Goal: Task Accomplishment & Management: Manage account settings

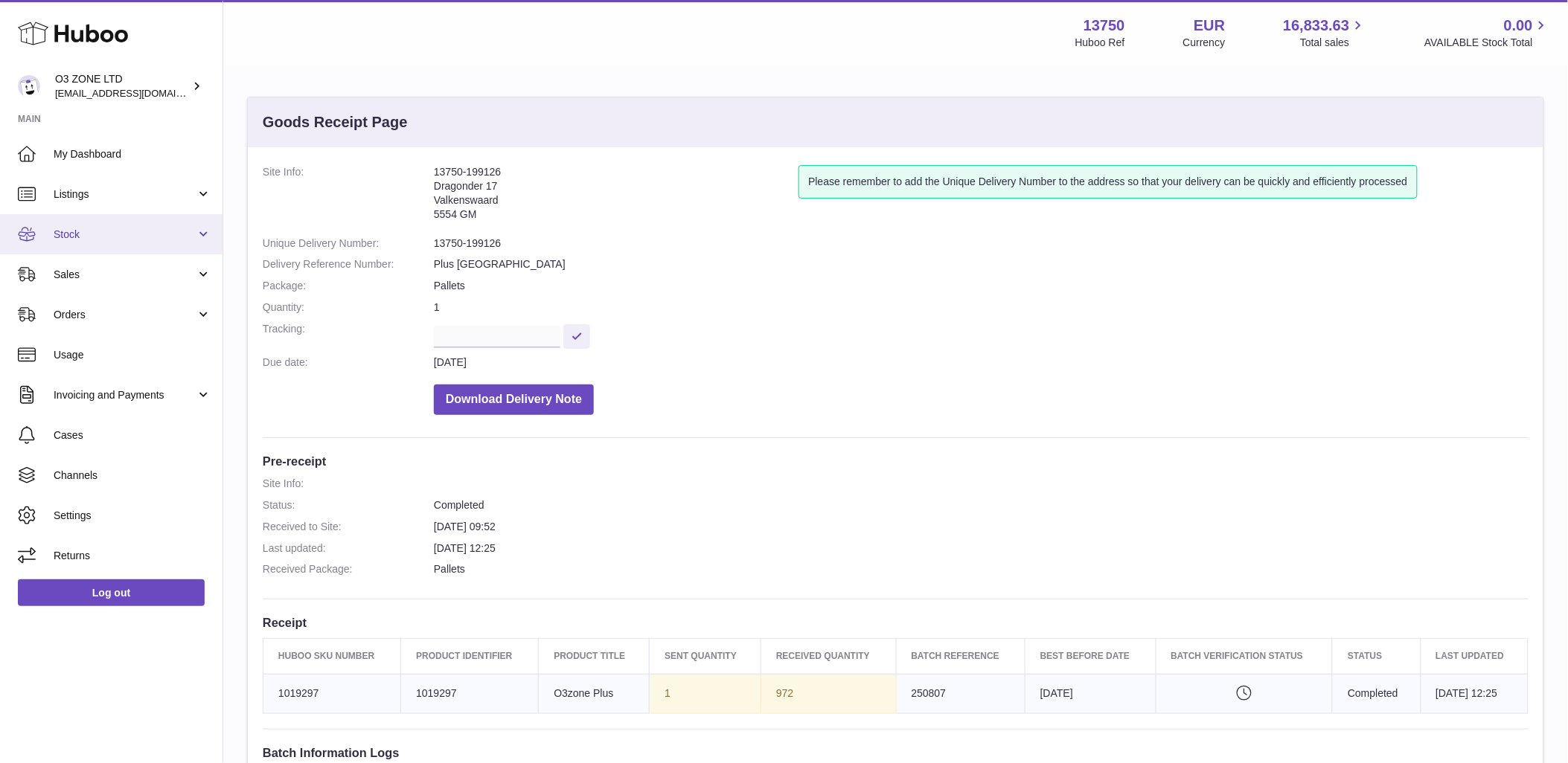
click at [99, 232] on span "Stock" at bounding box center [124, 235] width 142 height 14
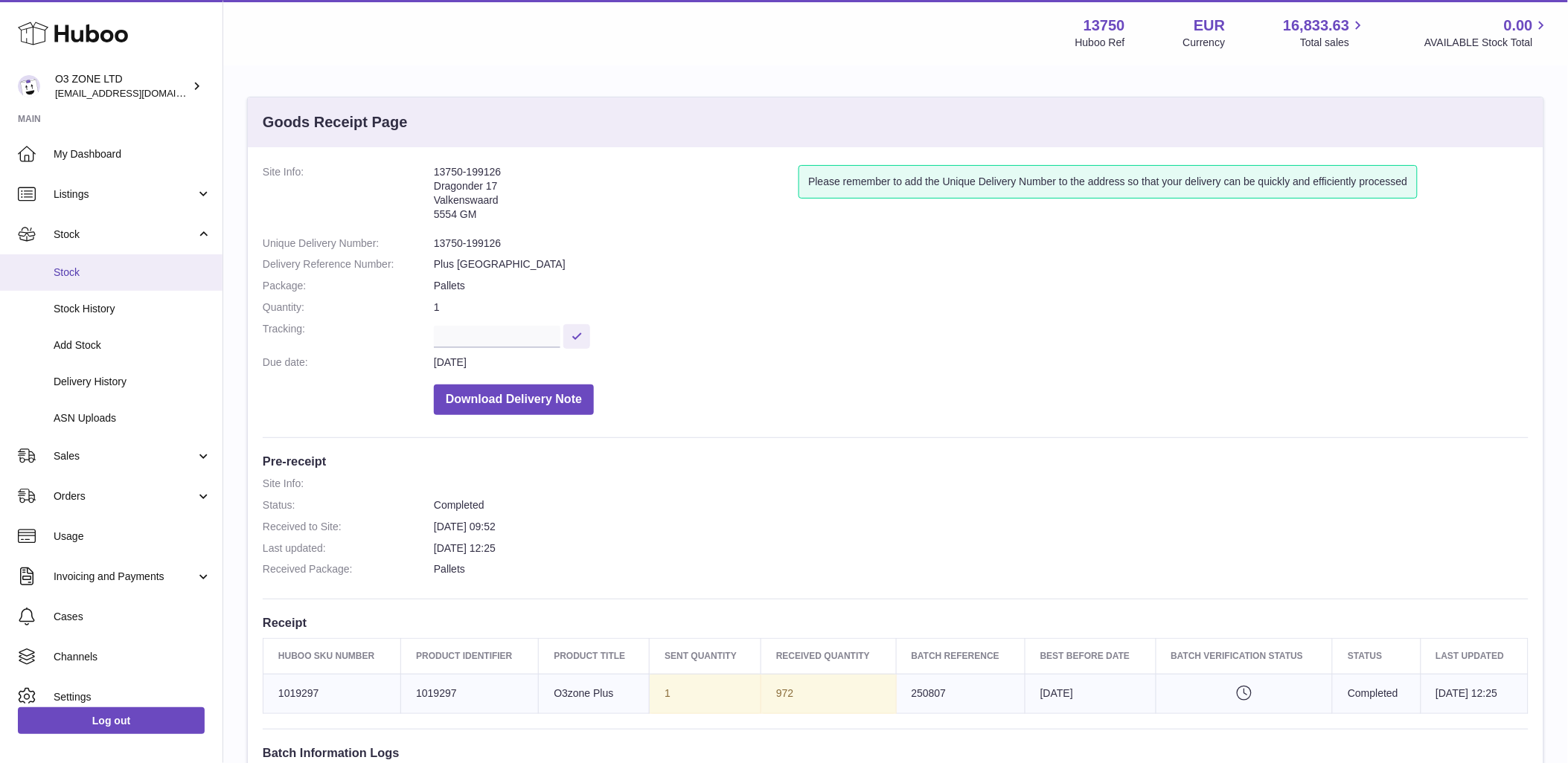
click at [81, 275] on span "Stock" at bounding box center [132, 272] width 158 height 14
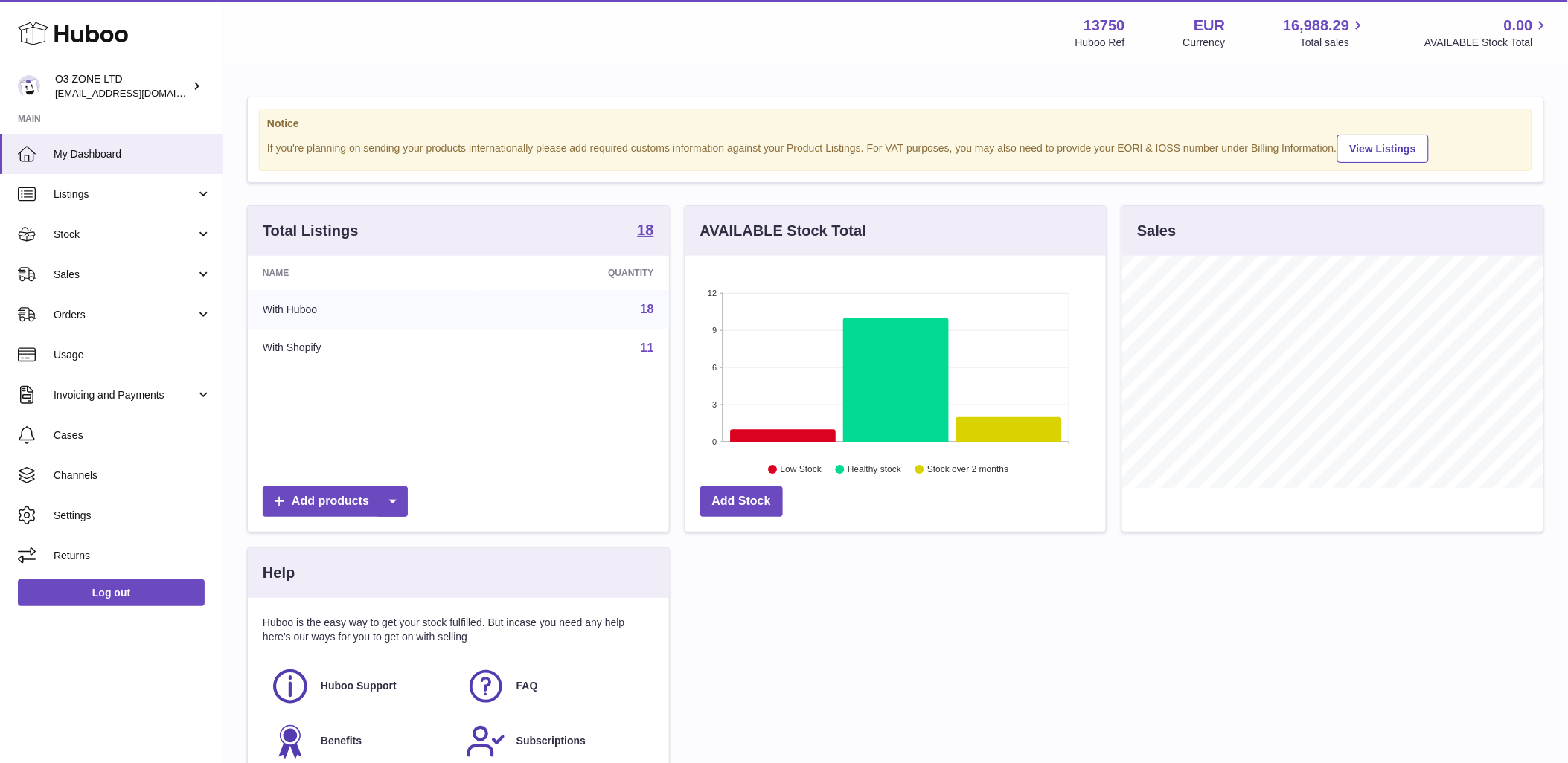
scroll to position [232, 421]
click at [95, 273] on span "Sales" at bounding box center [124, 275] width 142 height 14
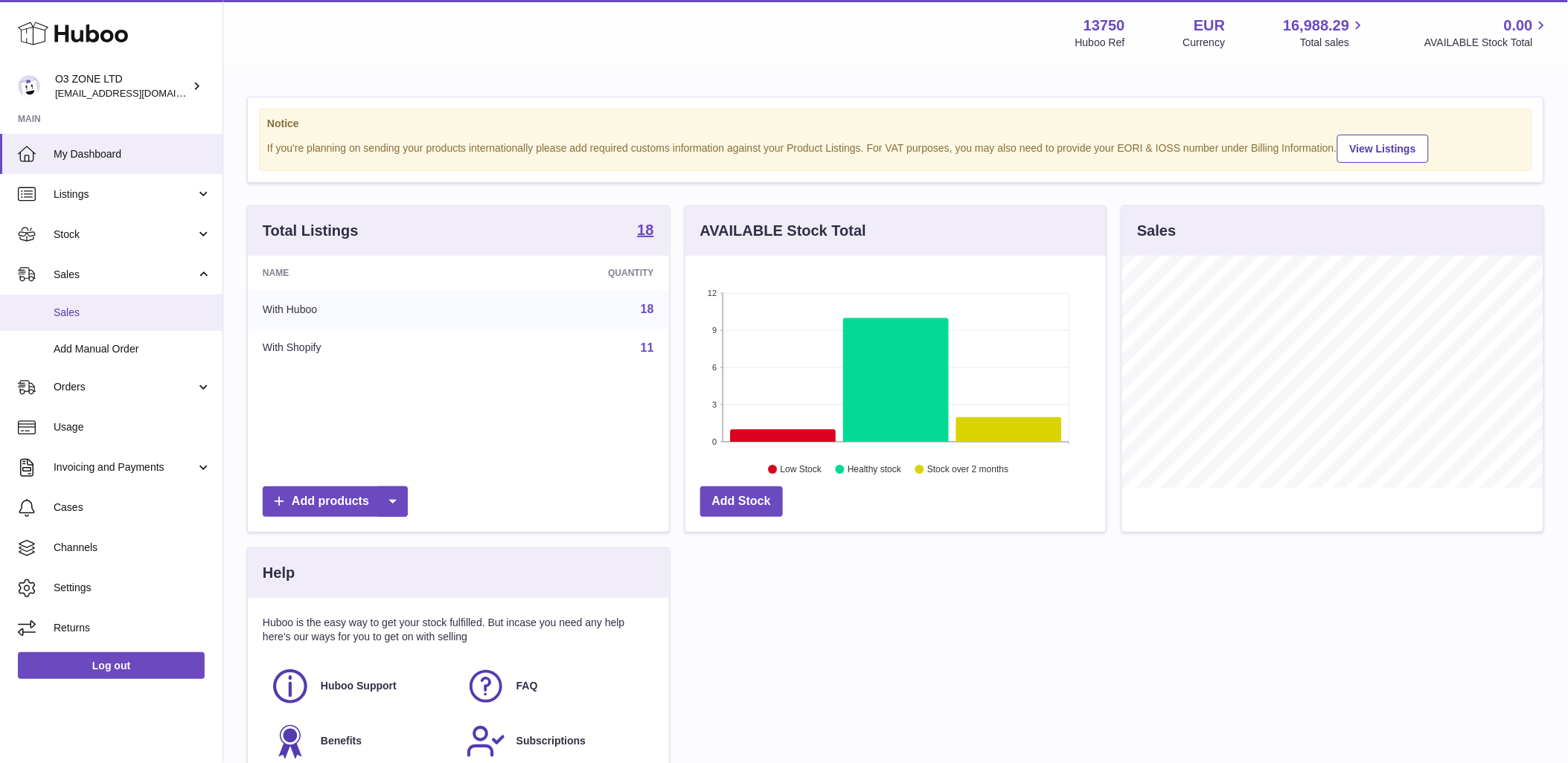
click at [124, 315] on span "Sales" at bounding box center [132, 313] width 158 height 14
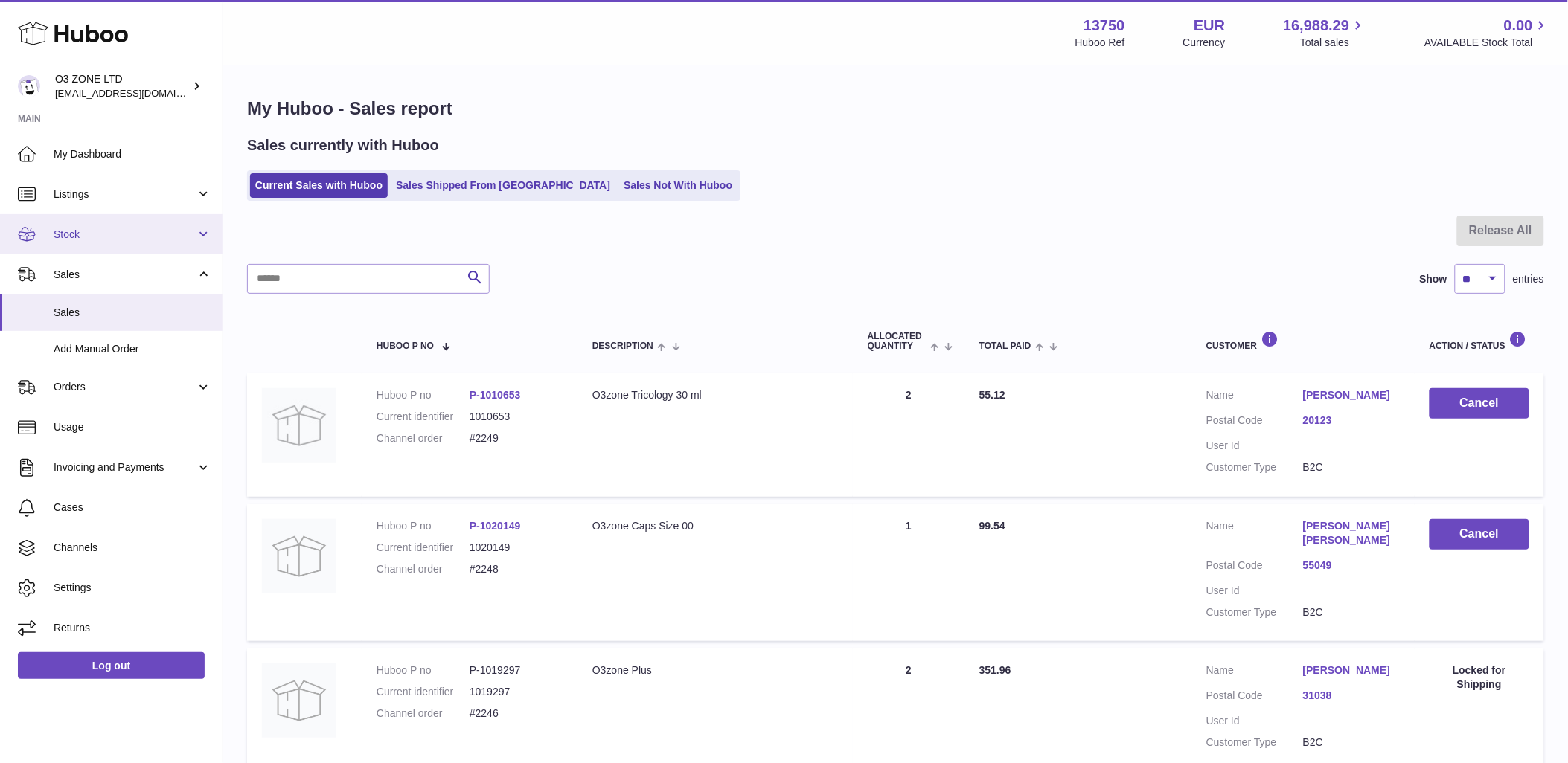
click at [85, 239] on span "Stock" at bounding box center [124, 235] width 142 height 14
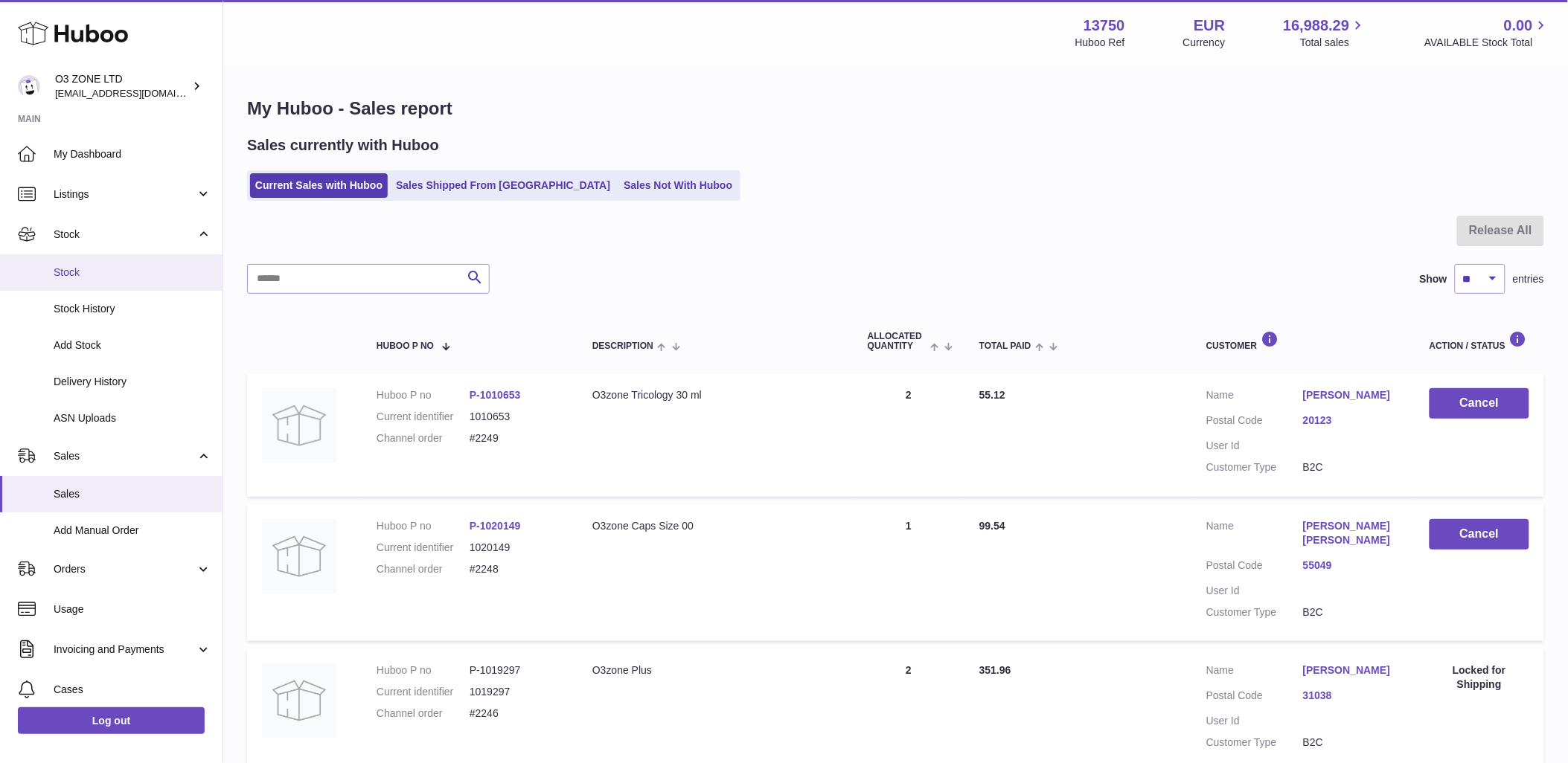
click at [86, 270] on span "Stock" at bounding box center [132, 272] width 158 height 14
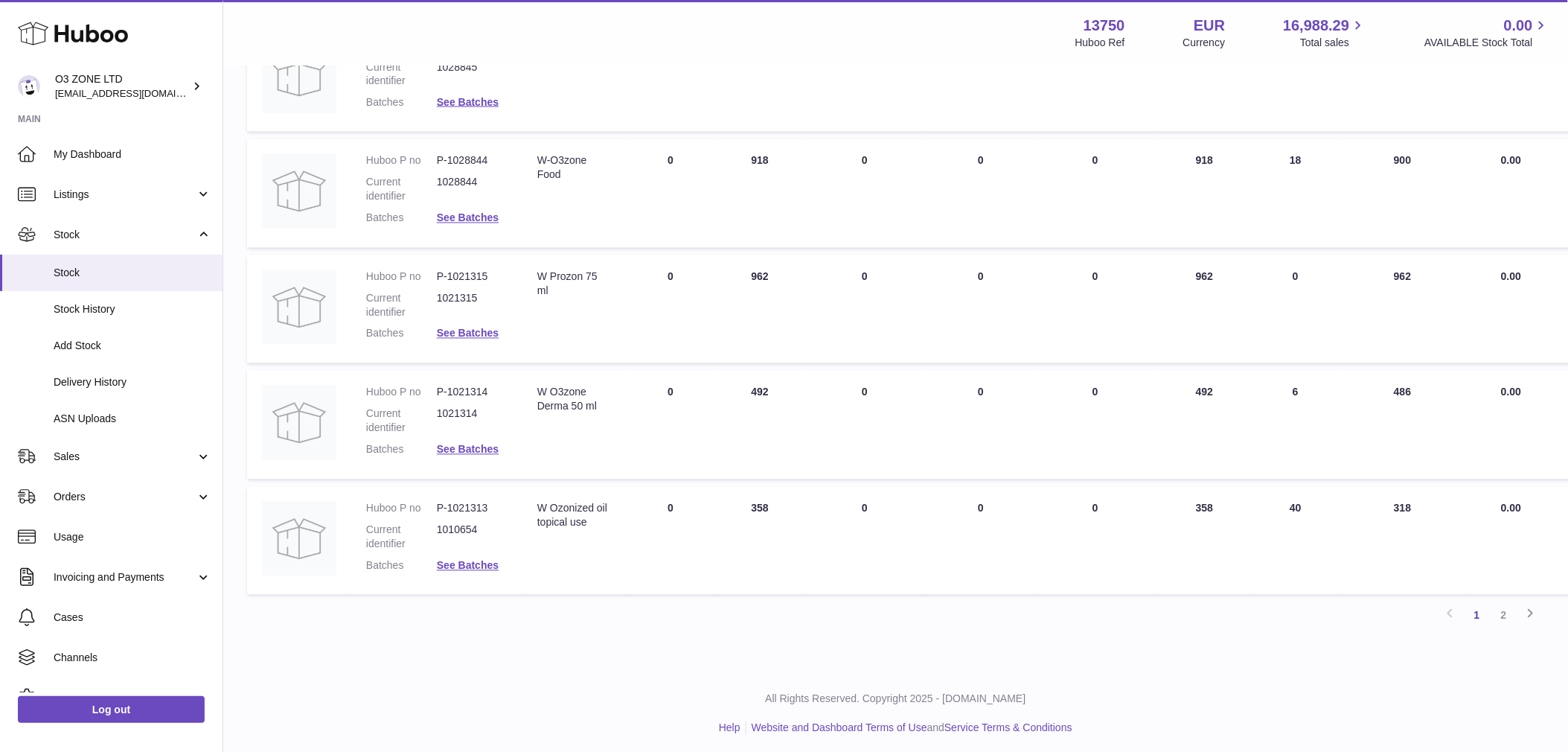
scroll to position [858, 0]
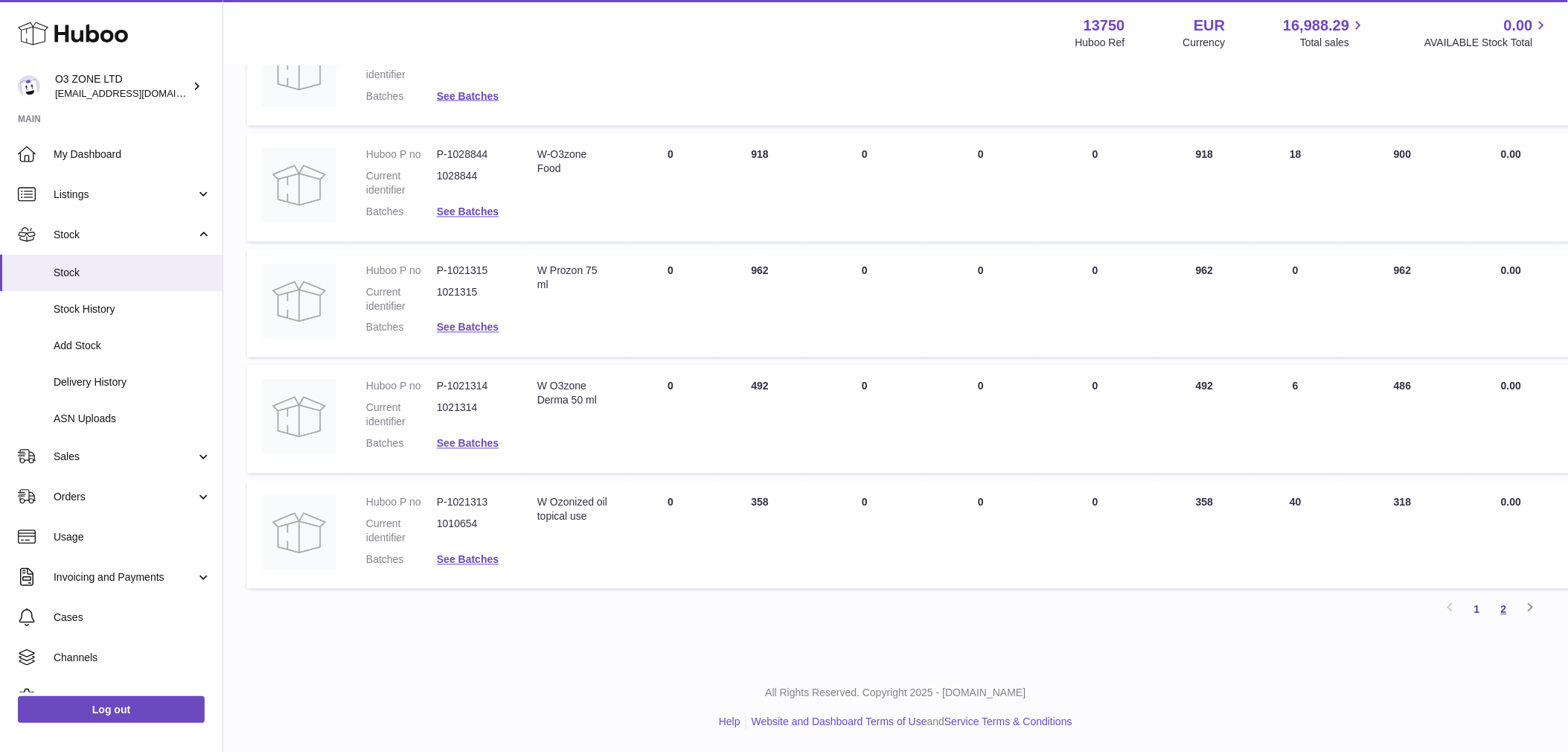
click at [1500, 606] on link "2" at bounding box center [1504, 610] width 27 height 27
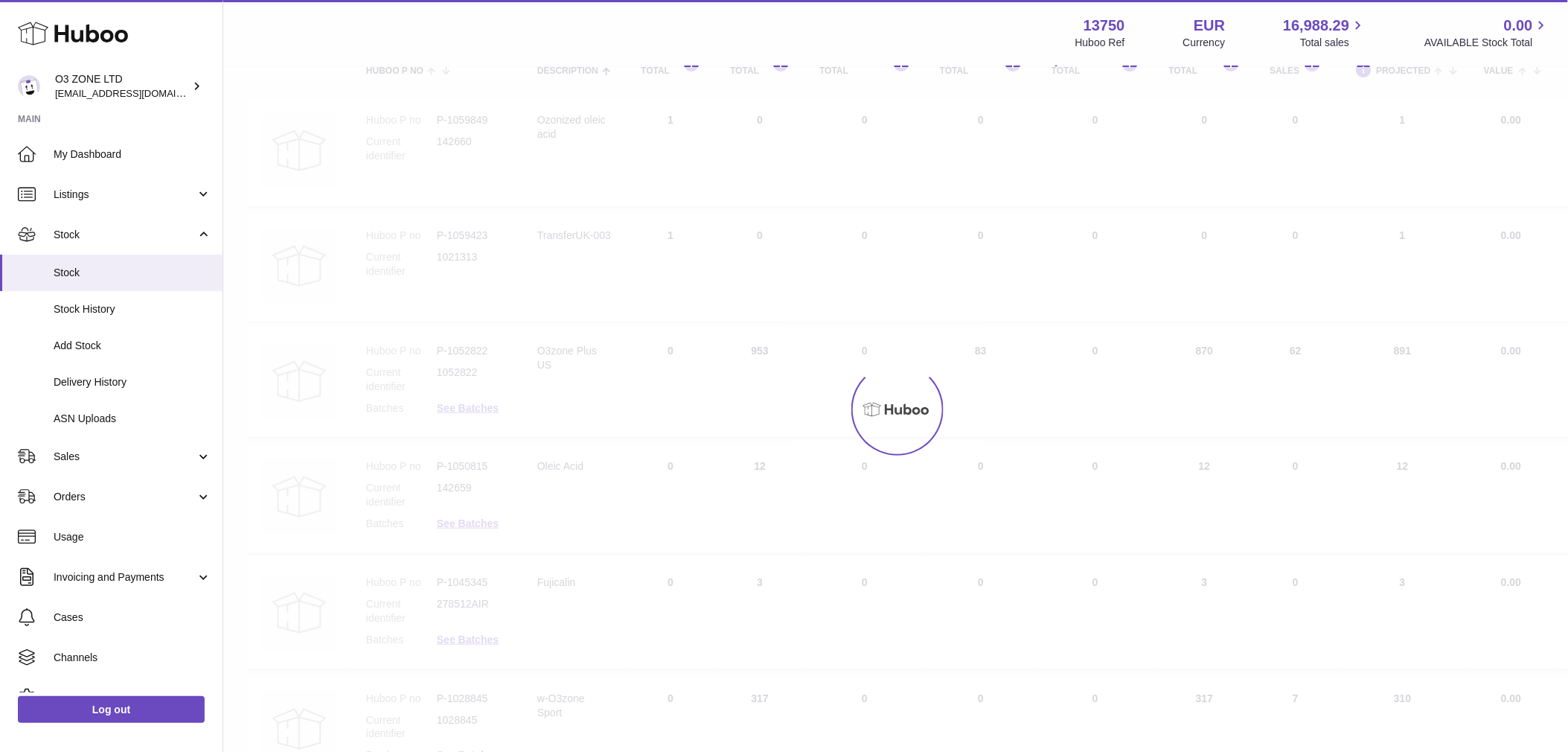
scroll to position [67, 0]
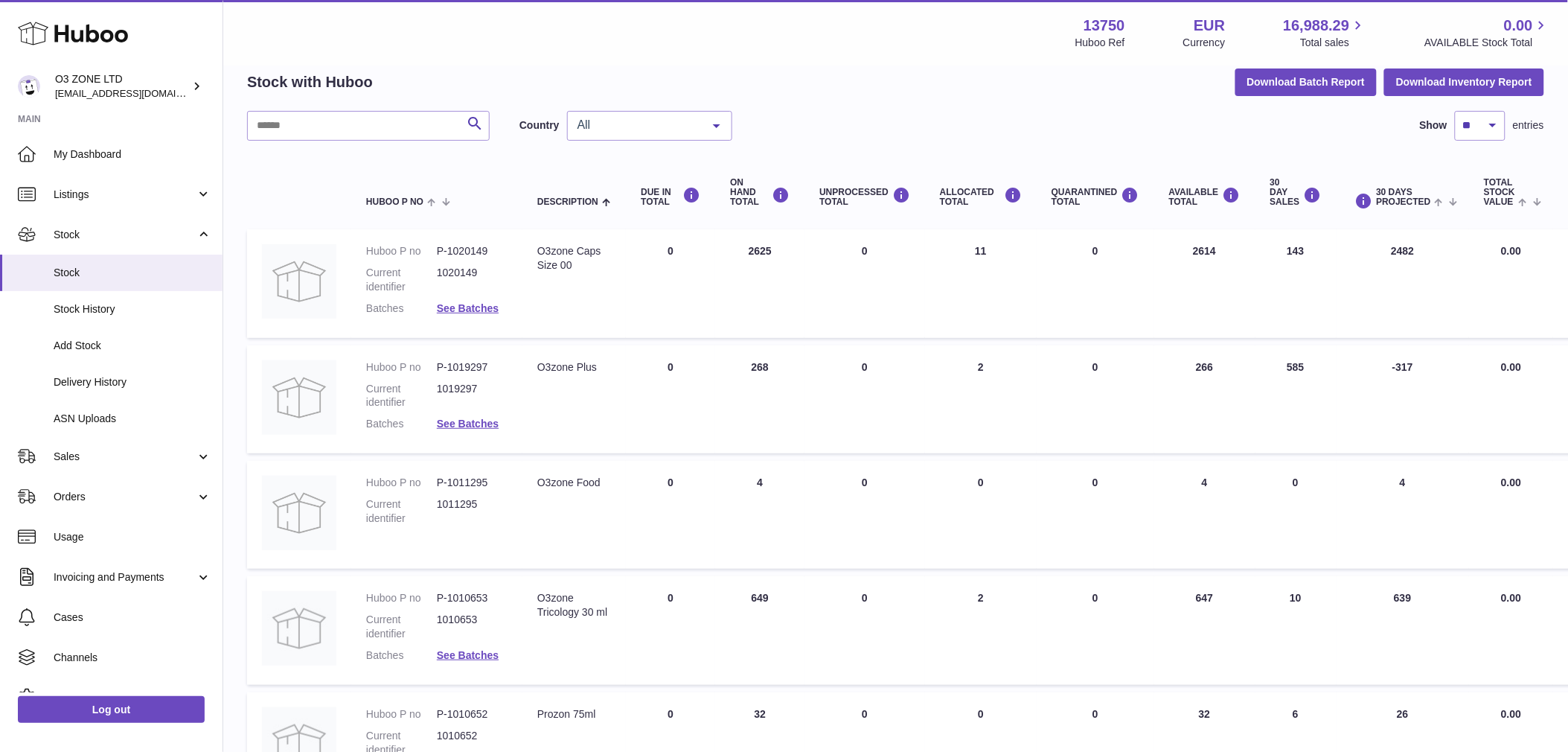
click at [689, 127] on span "All" at bounding box center [637, 124] width 128 height 15
click at [647, 178] on span "GB" at bounding box center [650, 186] width 163 height 30
click at [705, 124] on div at bounding box center [717, 126] width 30 height 28
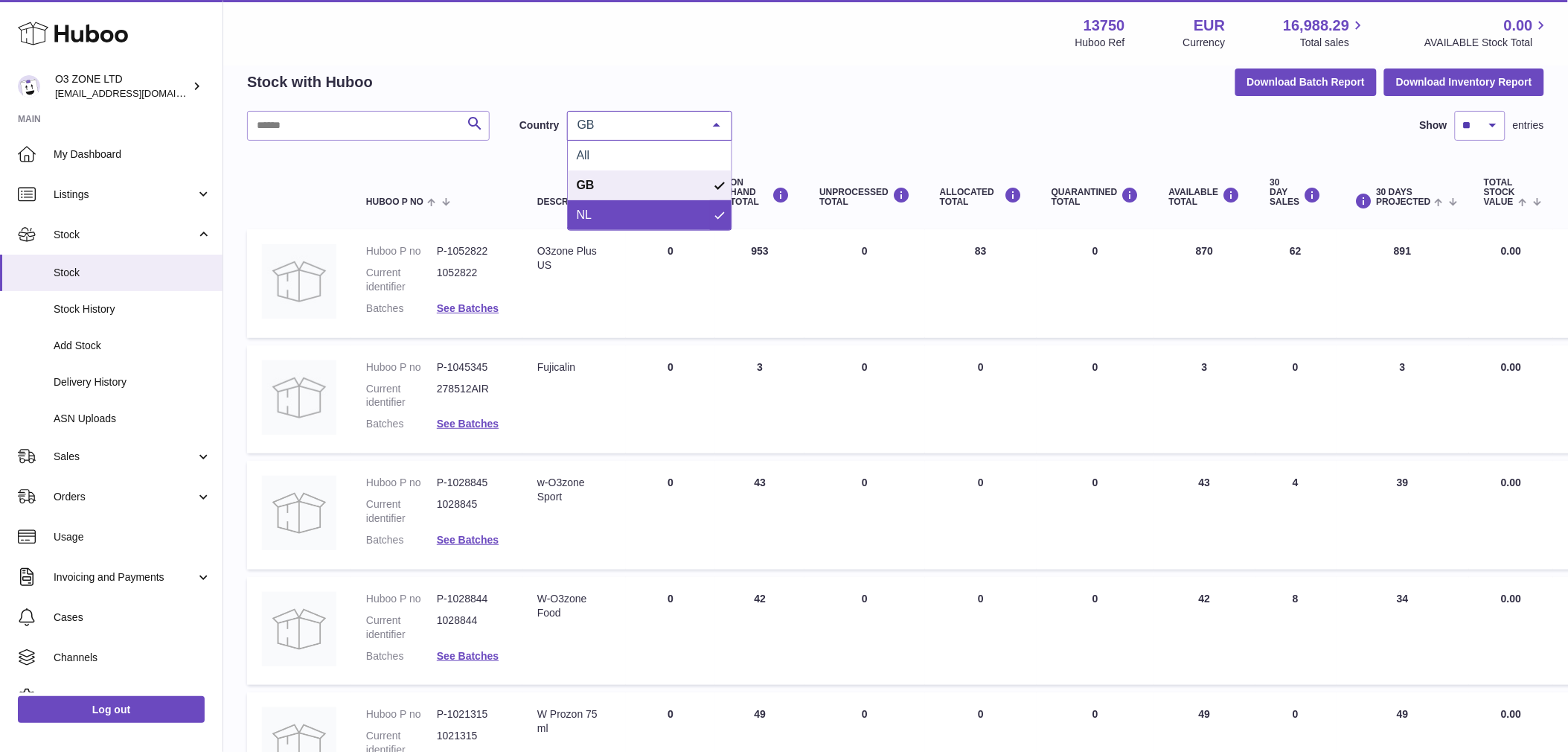
click at [622, 213] on span "NL" at bounding box center [650, 216] width 163 height 30
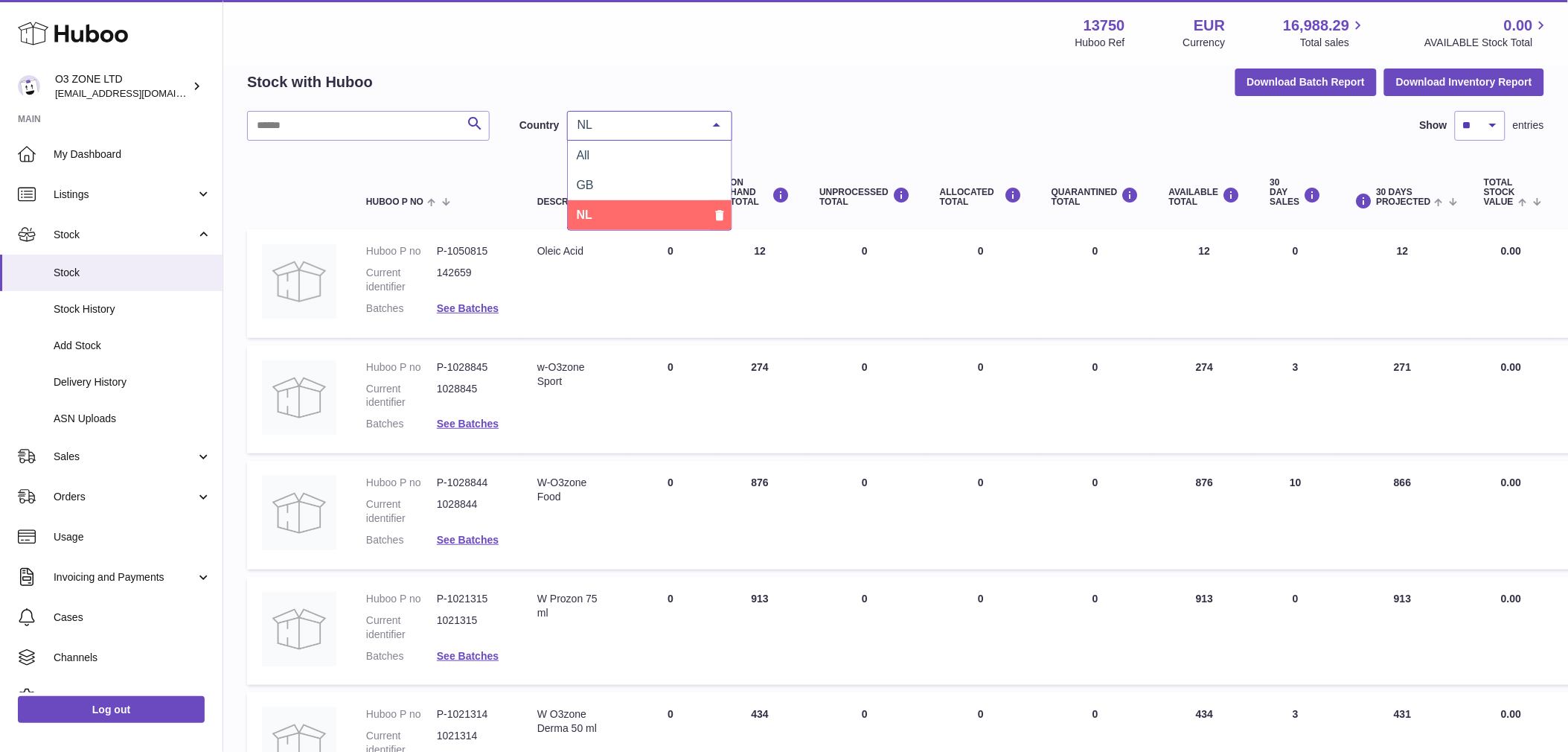
click at [703, 131] on div at bounding box center [717, 126] width 30 height 28
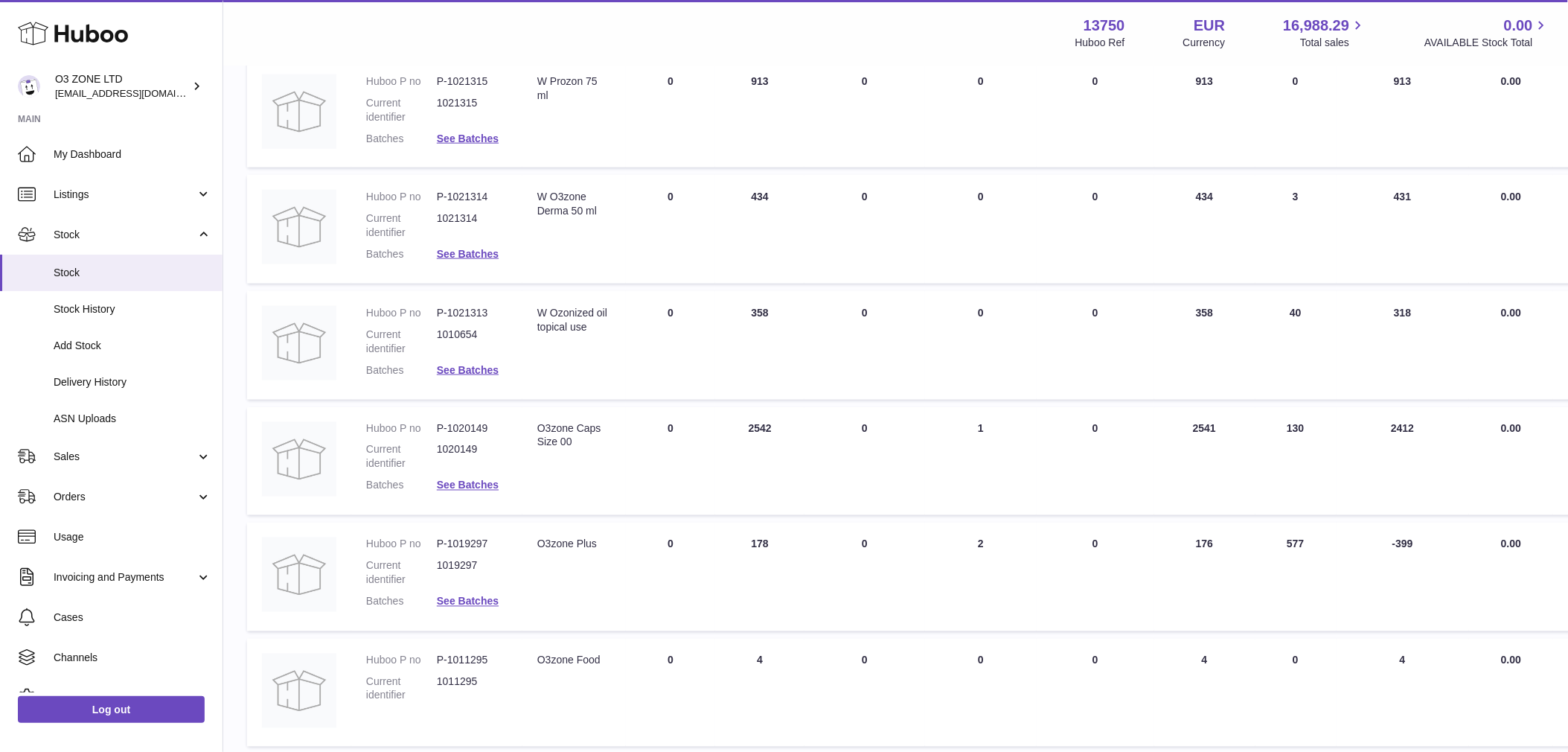
scroll to position [645, 0]
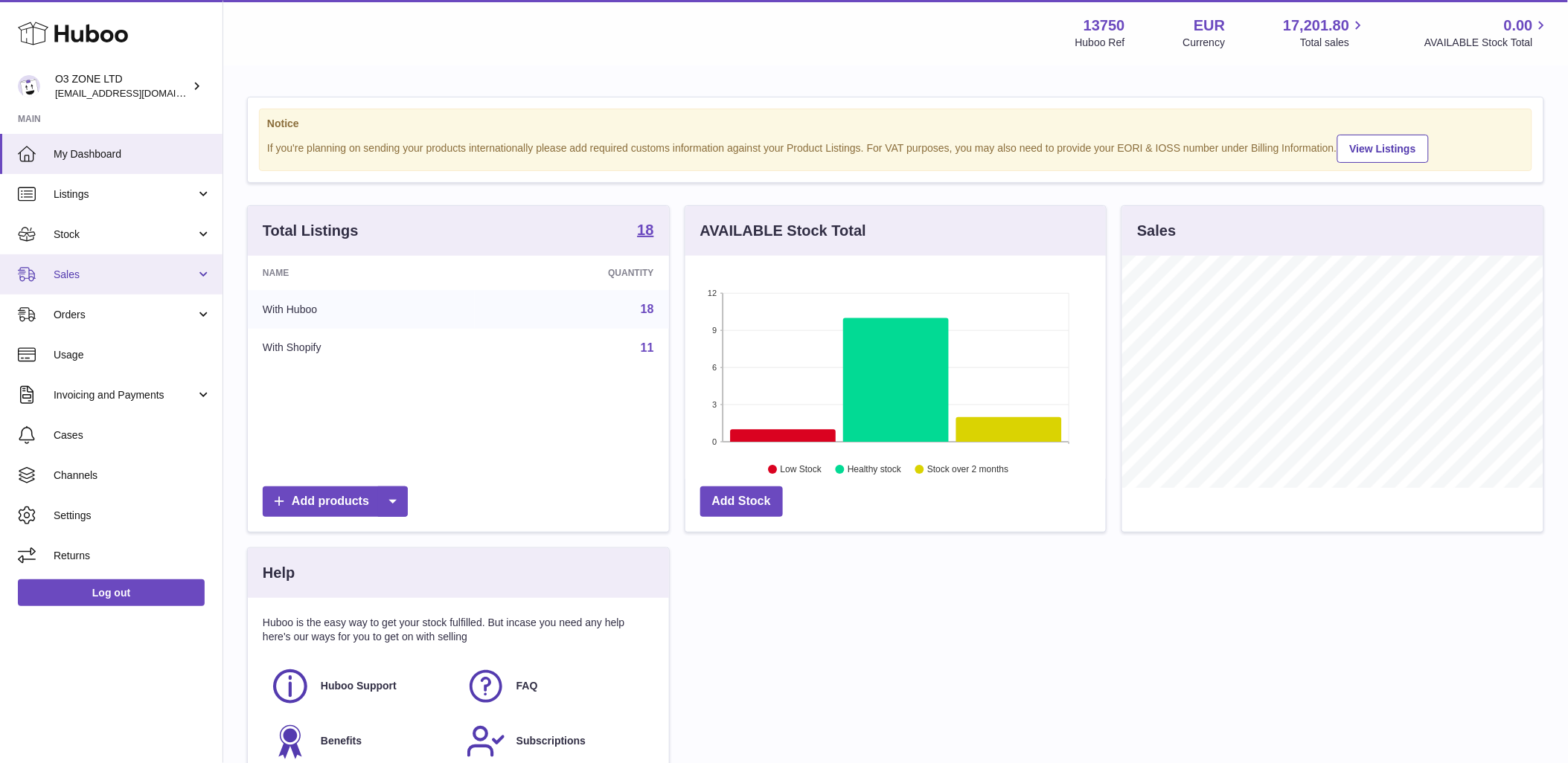
scroll to position [232, 421]
click at [83, 324] on link "Orders" at bounding box center [111, 314] width 223 height 40
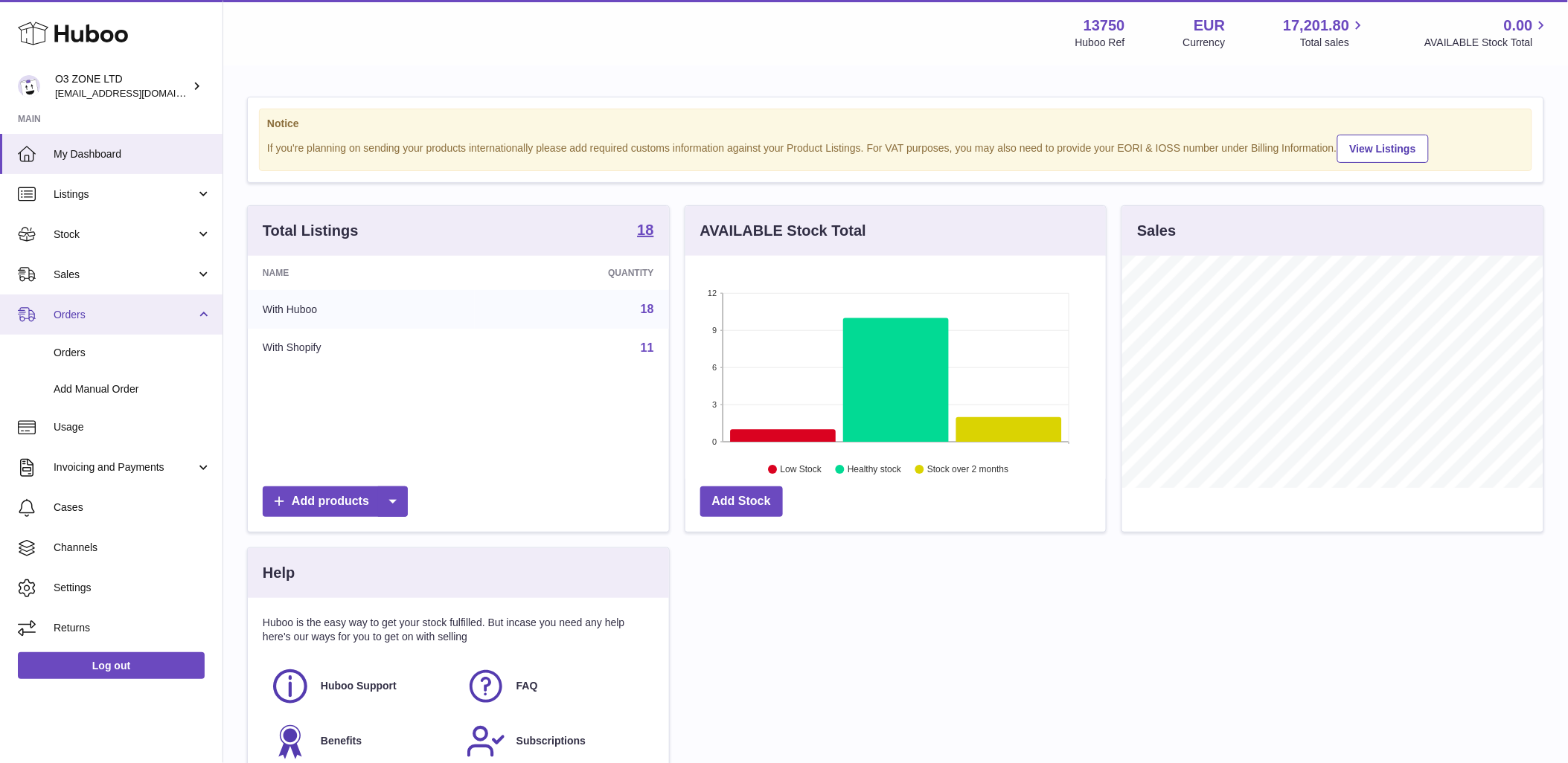
click at [78, 308] on span "Orders" at bounding box center [124, 315] width 142 height 14
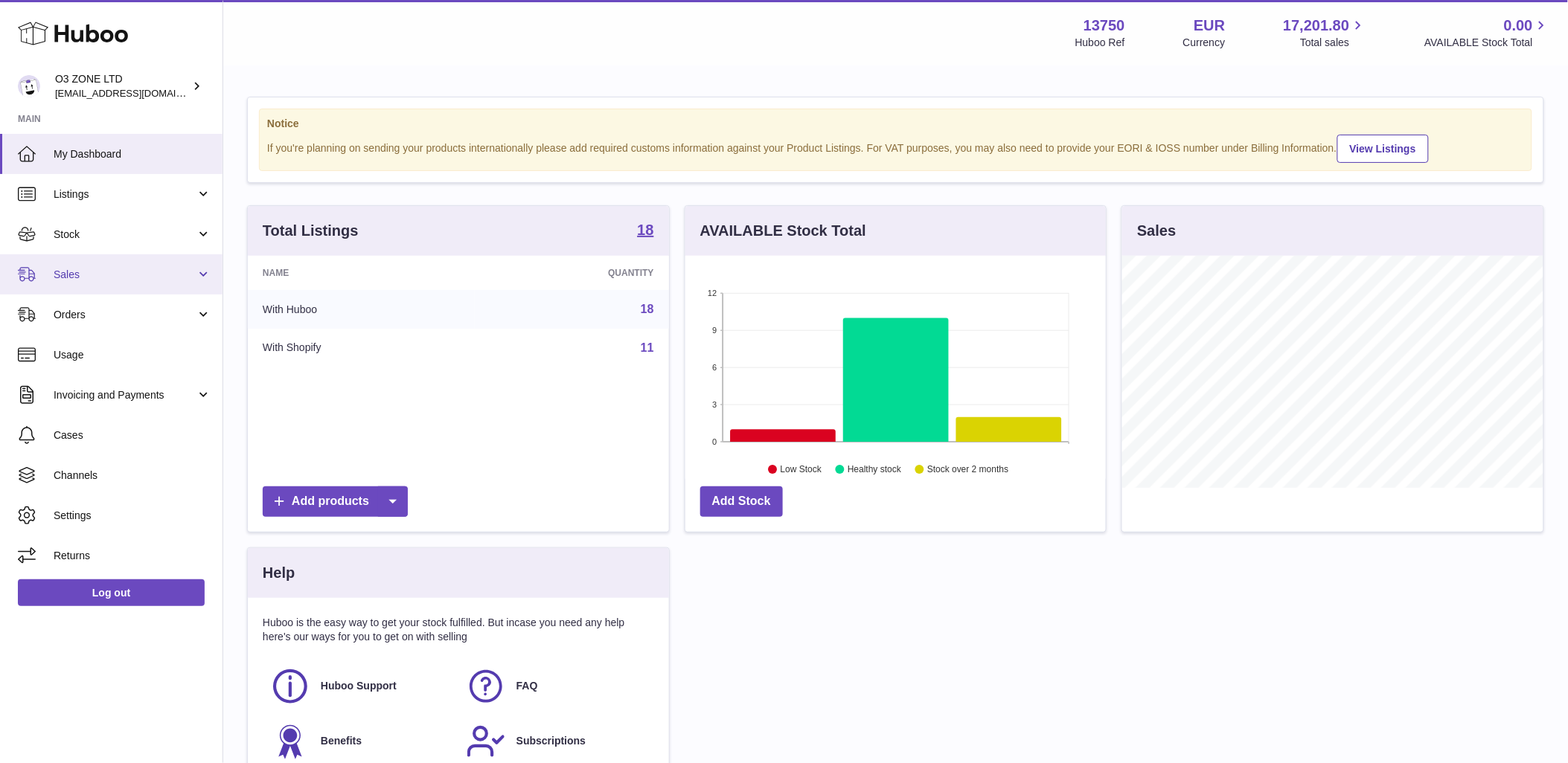
click at [105, 264] on link "Sales" at bounding box center [111, 274] width 223 height 40
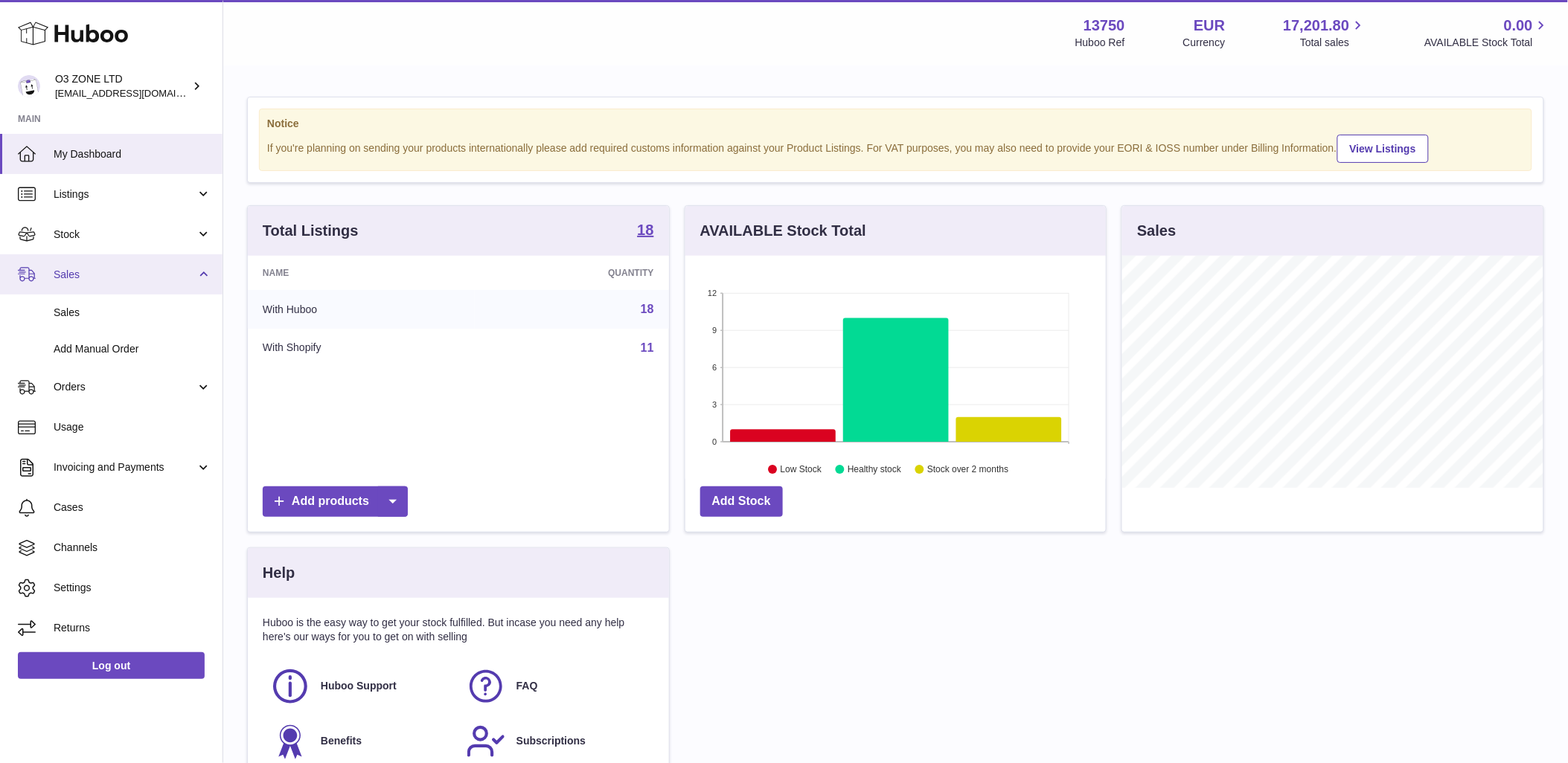
click at [82, 273] on span "Sales" at bounding box center [124, 275] width 142 height 14
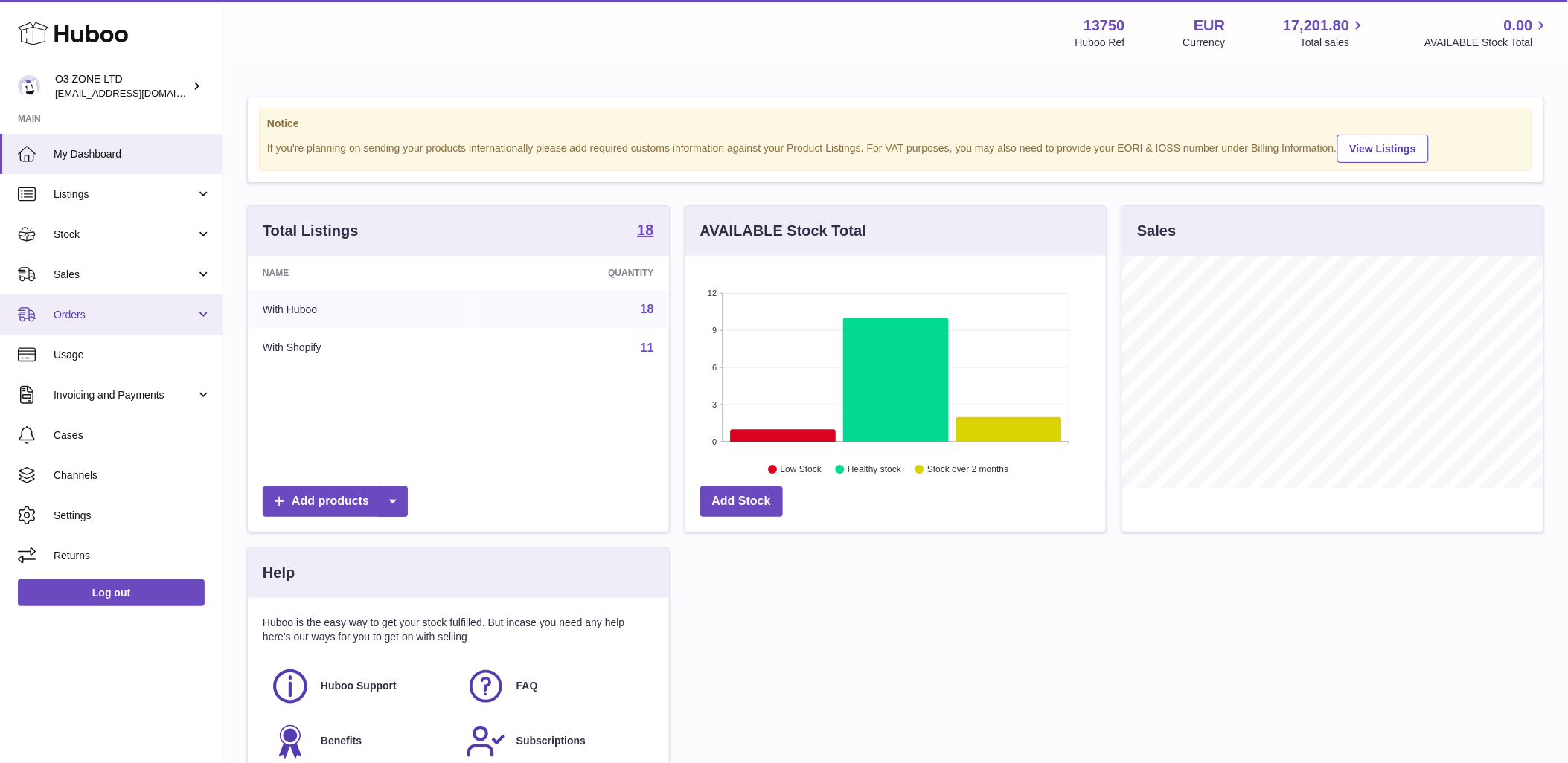
click at [163, 323] on link "Orders" at bounding box center [111, 314] width 223 height 40
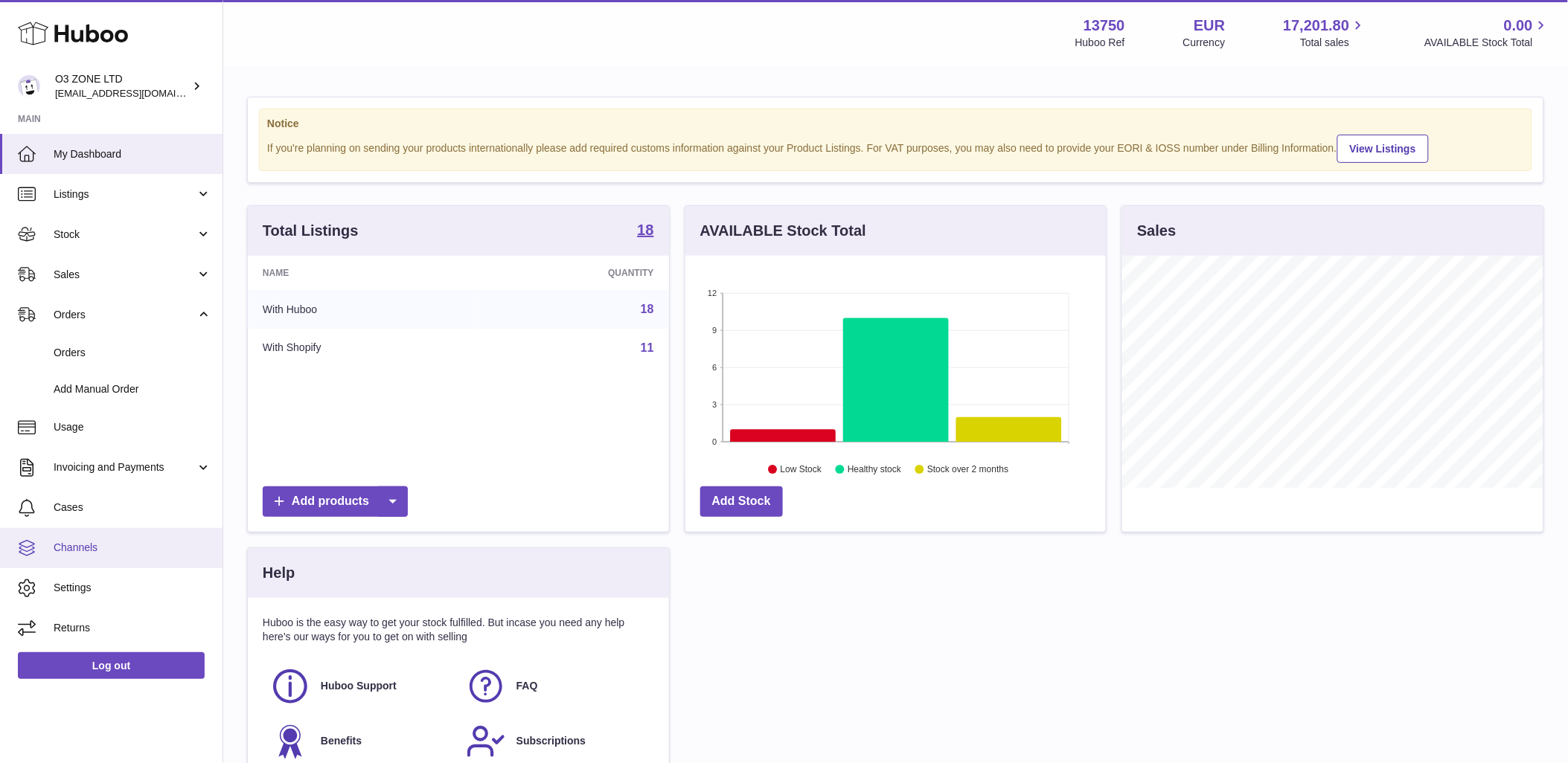
drag, startPoint x: 87, startPoint y: 500, endPoint x: 177, endPoint y: 539, distance: 98.1
click at [87, 500] on span "Cases" at bounding box center [132, 507] width 158 height 14
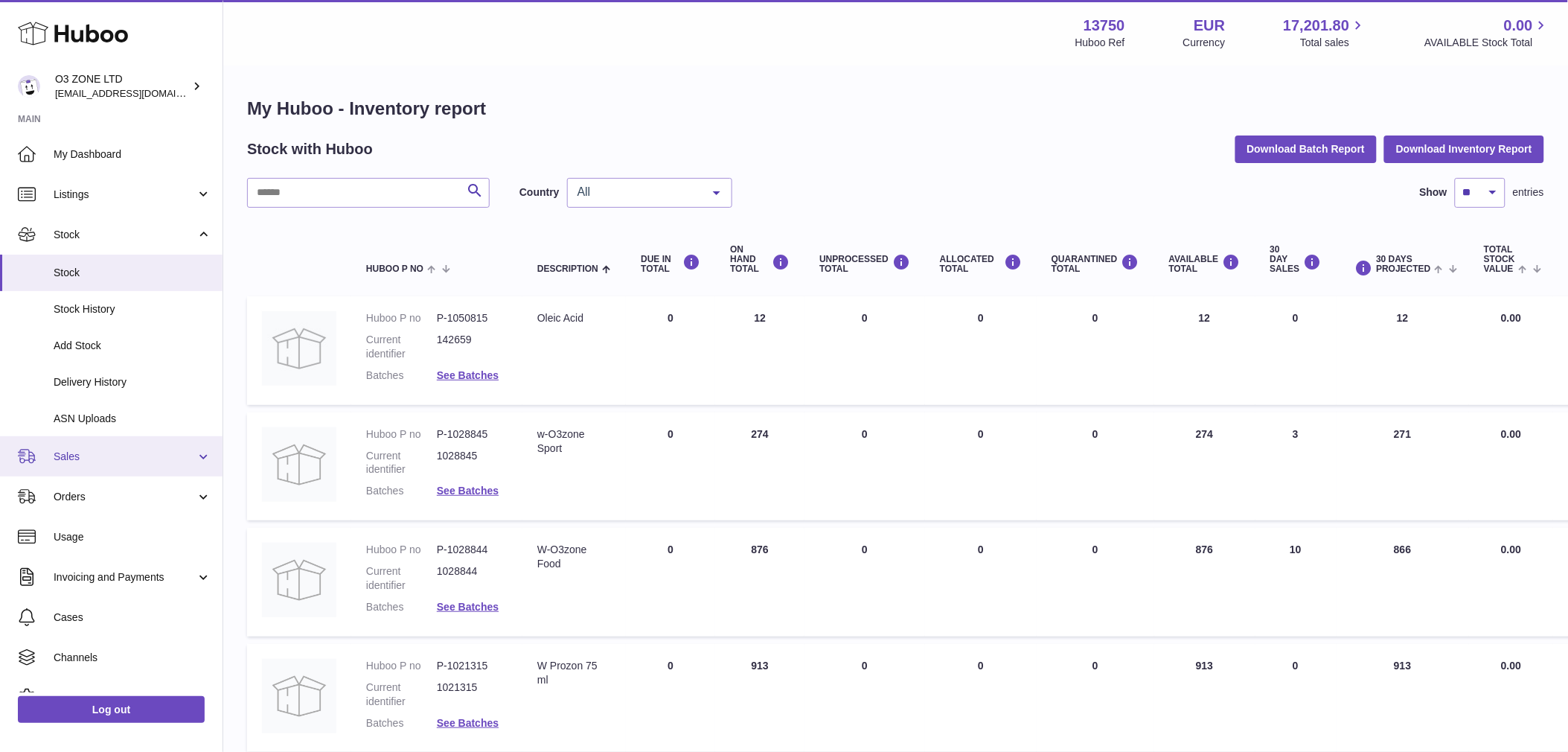
click at [85, 457] on span "Sales" at bounding box center [124, 456] width 142 height 14
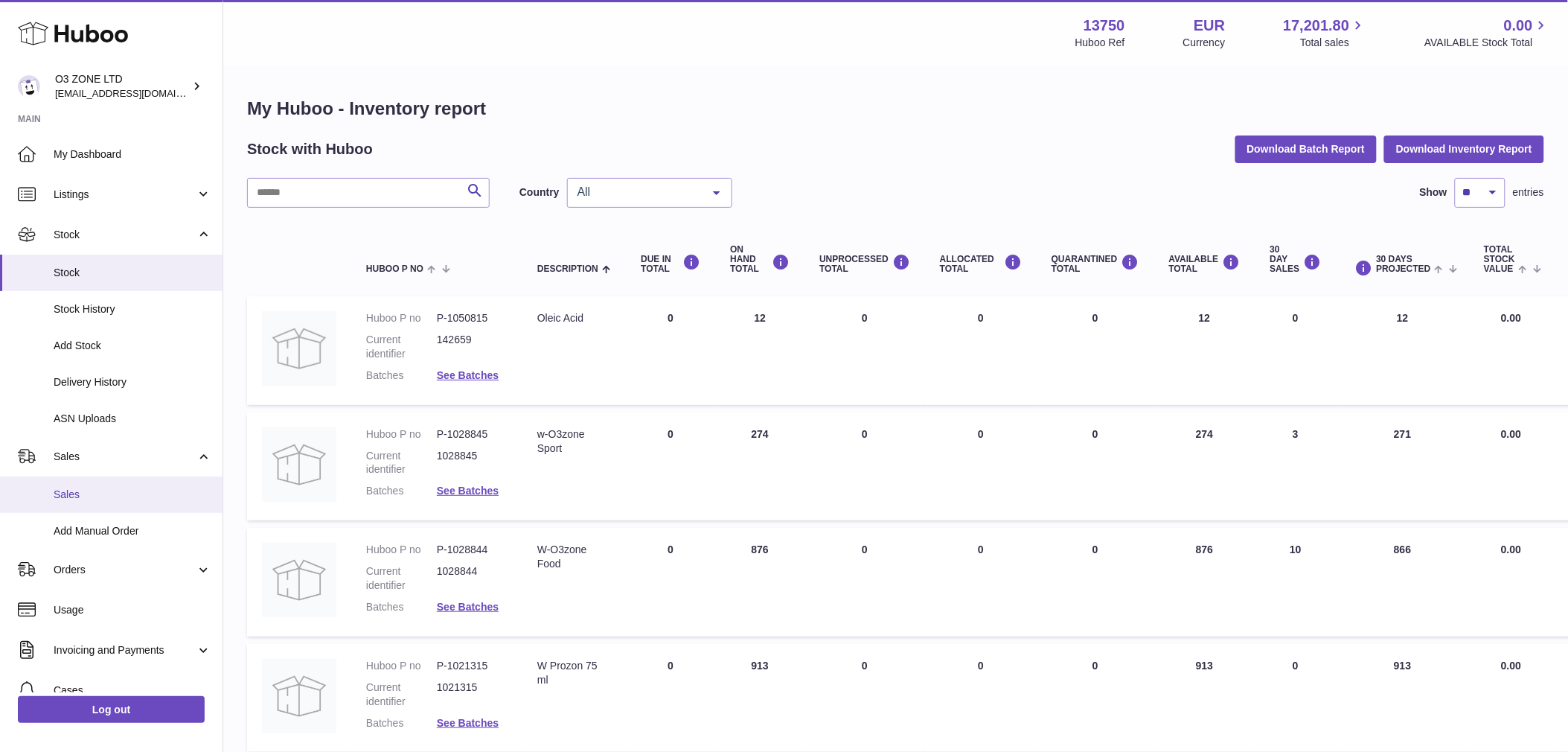
click at [90, 490] on span "Sales" at bounding box center [132, 495] width 158 height 14
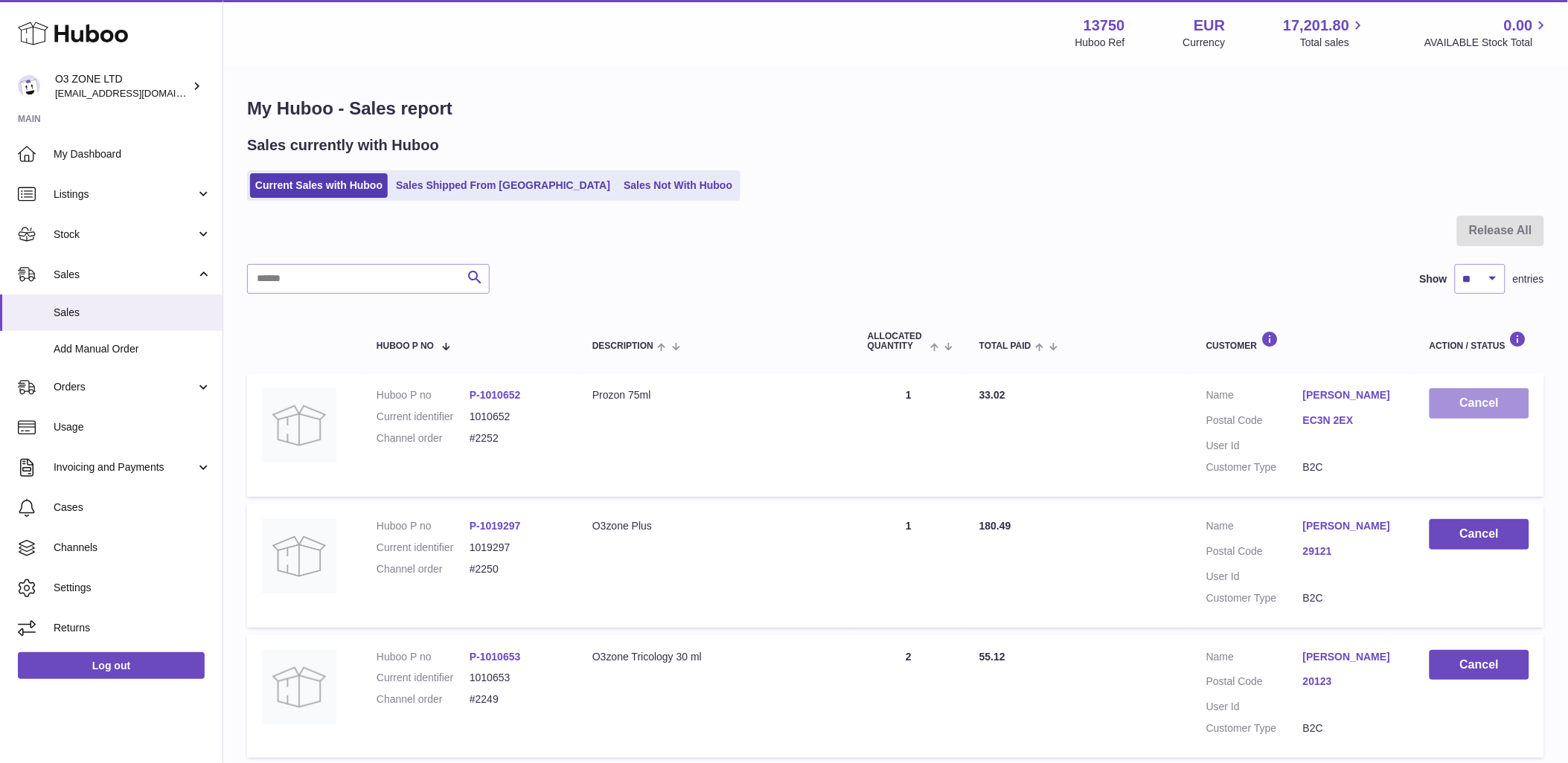
click at [1462, 407] on button "Cancel" at bounding box center [1479, 404] width 99 height 30
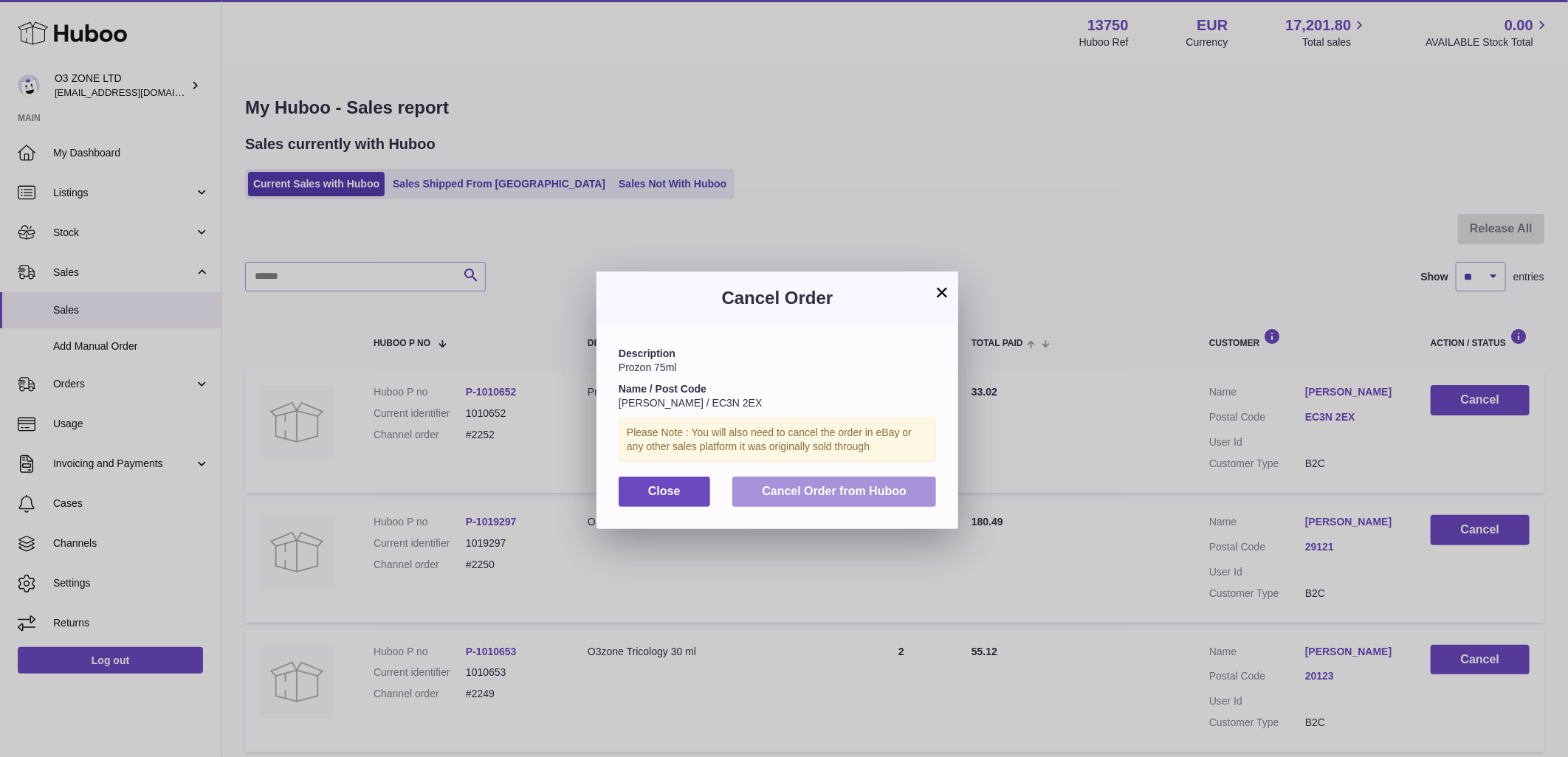
click at [829, 496] on span "Cancel Order from Huboo" at bounding box center [834, 491] width 144 height 12
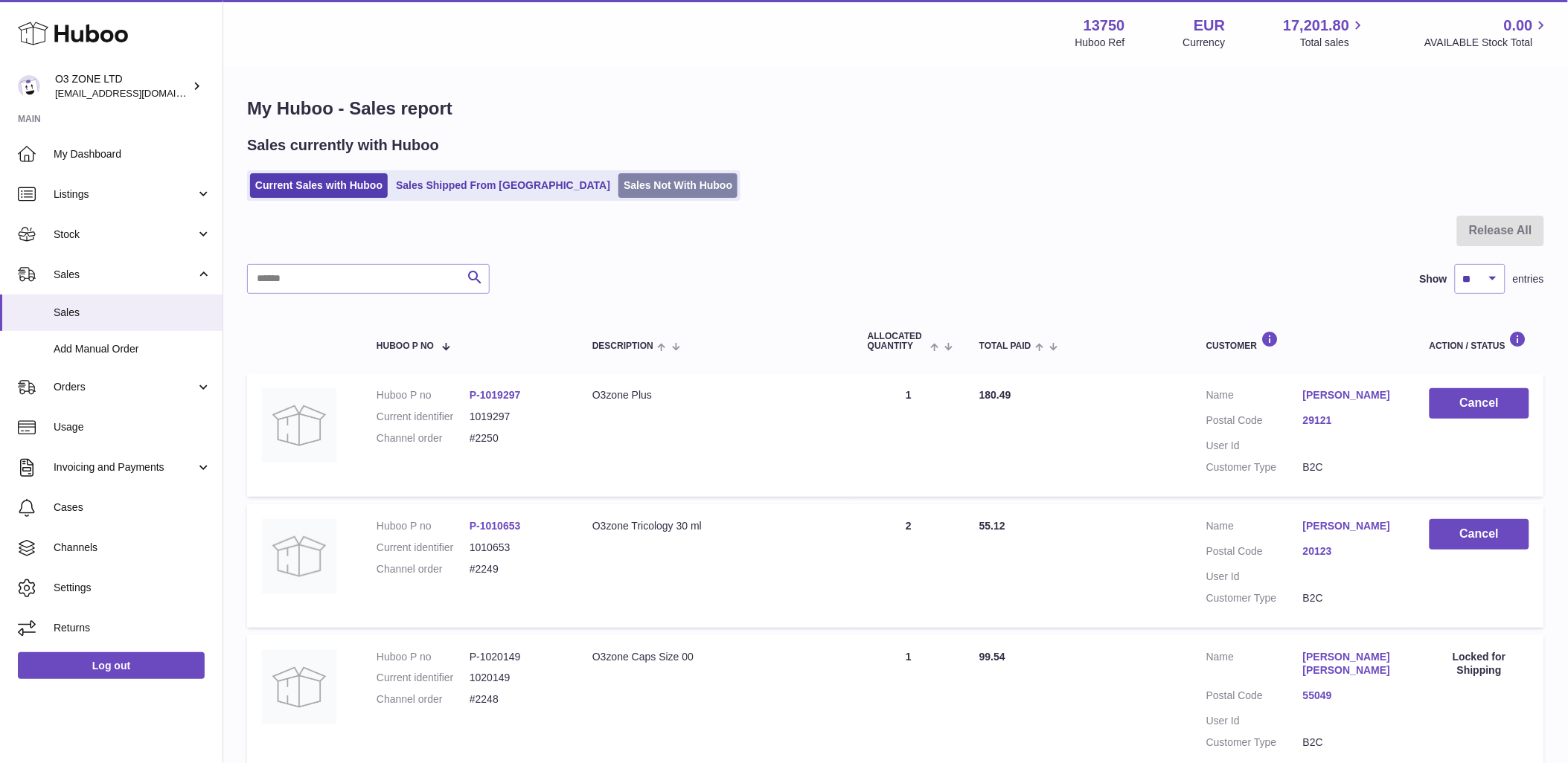
click at [626, 193] on link "Sales Not With Huboo" at bounding box center [678, 185] width 119 height 25
